Goal: Transaction & Acquisition: Book appointment/travel/reservation

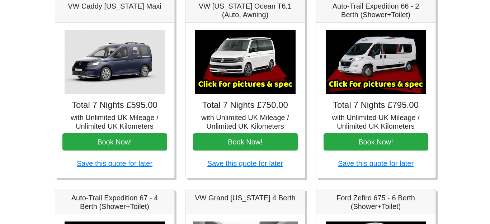
scroll to position [122, 0]
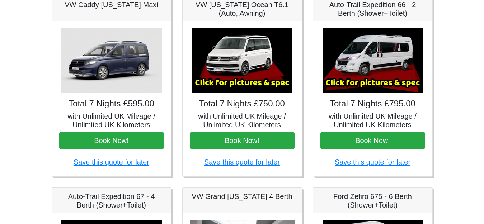
click at [375, 62] on img at bounding box center [373, 60] width 101 height 65
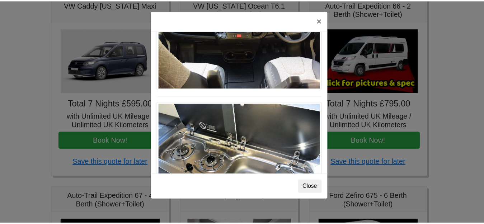
scroll to position [745, 0]
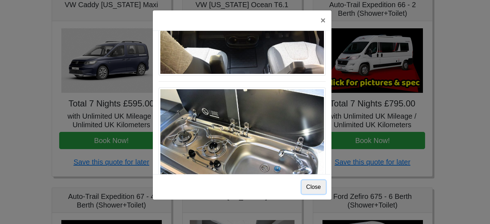
click at [319, 181] on button "Close" at bounding box center [314, 188] width 24 height 14
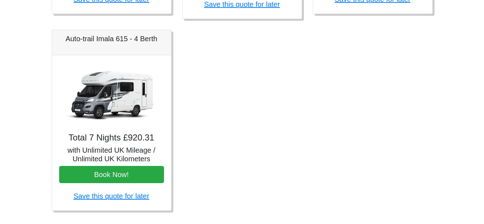
scroll to position [482, 0]
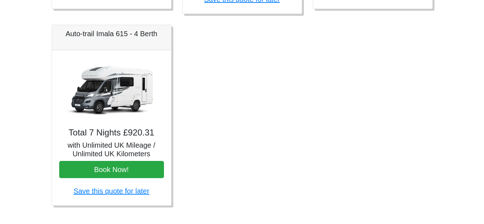
click at [125, 81] on img at bounding box center [111, 89] width 101 height 65
click at [121, 147] on h5 "with Unlimited UK Mileage / Unlimited UK Kilometers" at bounding box center [111, 149] width 105 height 17
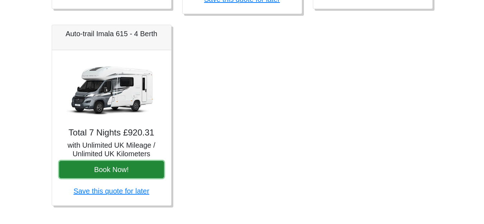
click at [120, 165] on button "Book Now!" at bounding box center [111, 169] width 105 height 17
